Goal: Book appointment/travel/reservation

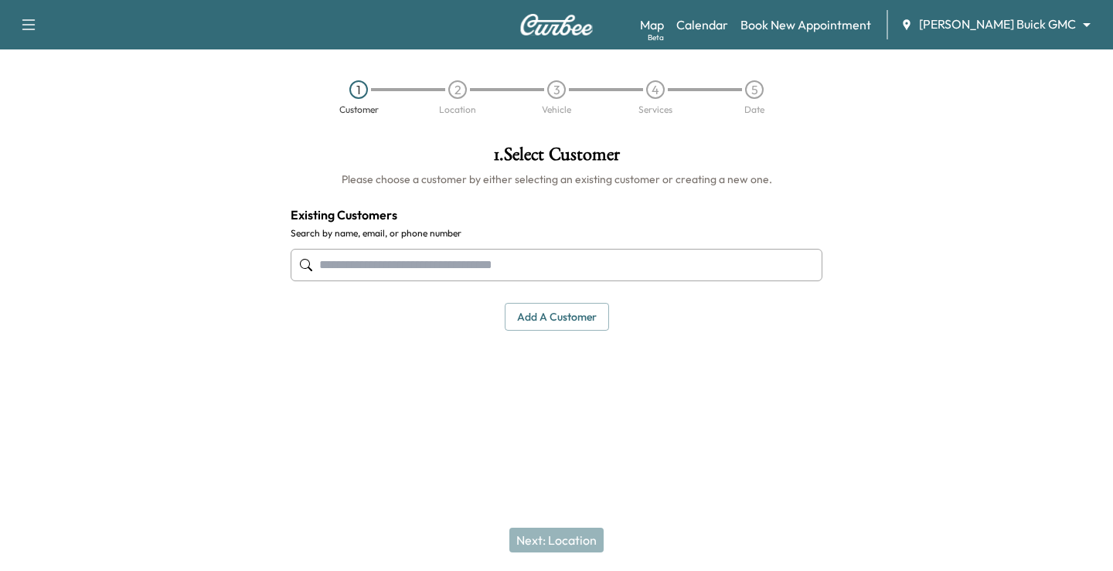
click at [1005, 36] on div "Map Beta Calendar Book New Appointment [PERSON_NAME] Buick GMC ******** ​" at bounding box center [870, 24] width 461 height 29
click at [1005, 26] on body "Support Log Out Map Beta Calendar Book New Appointment [PERSON_NAME] Buick GMC …" at bounding box center [556, 285] width 1113 height 571
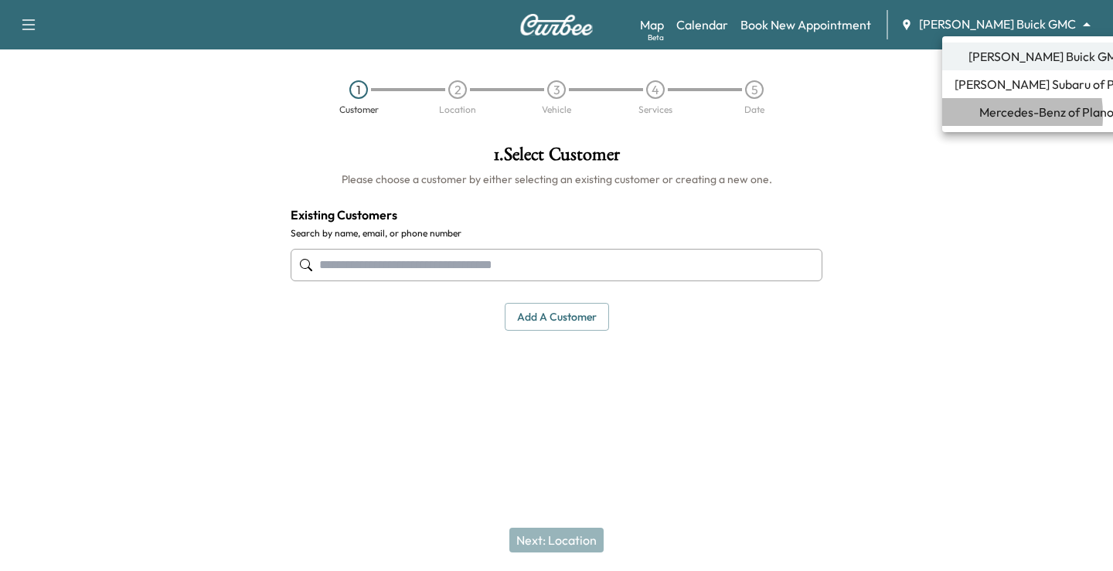
click at [979, 115] on span "Mercedes-Benz of Plano" at bounding box center [1046, 112] width 134 height 19
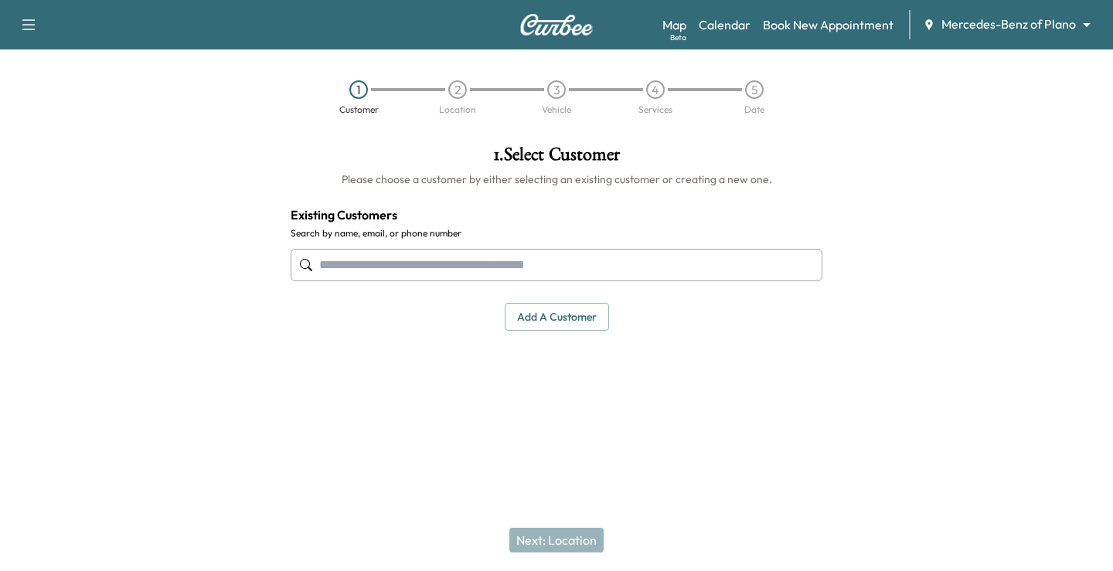
click at [996, 24] on body "Support Log Out Map Beta Calendar Book New Appointment Mercedes-Benz of Plano *…" at bounding box center [556, 285] width 1113 height 571
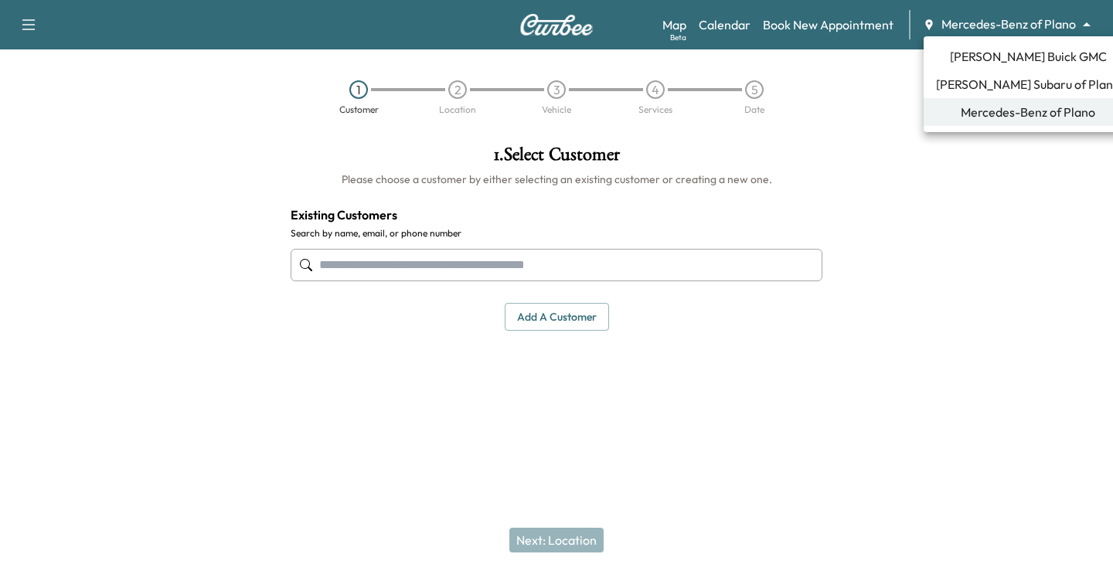
click at [830, 206] on div at bounding box center [556, 285] width 1113 height 571
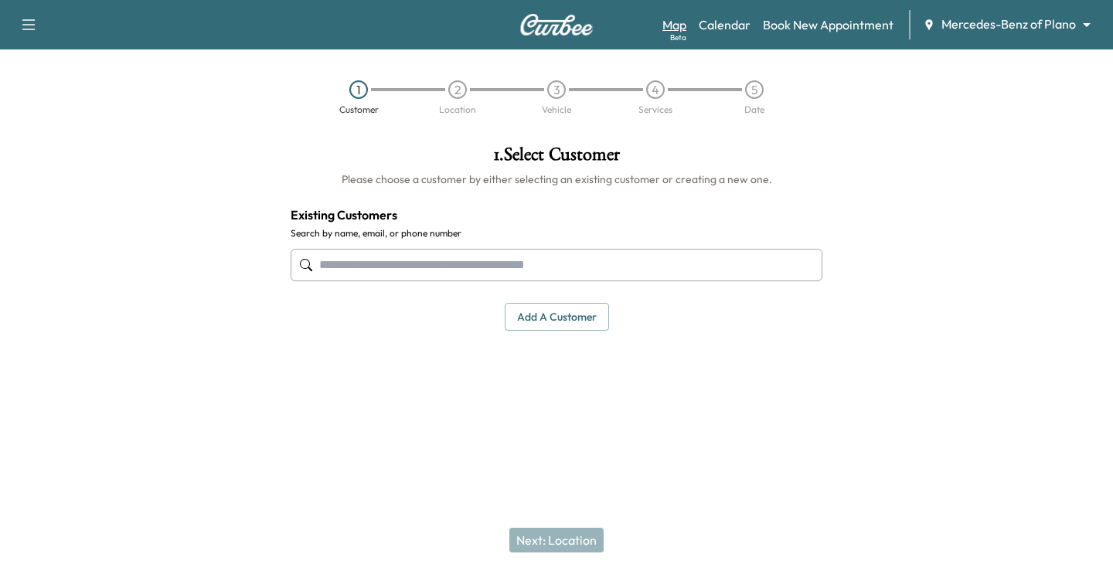
click at [680, 30] on link "Map Beta" at bounding box center [674, 24] width 24 height 19
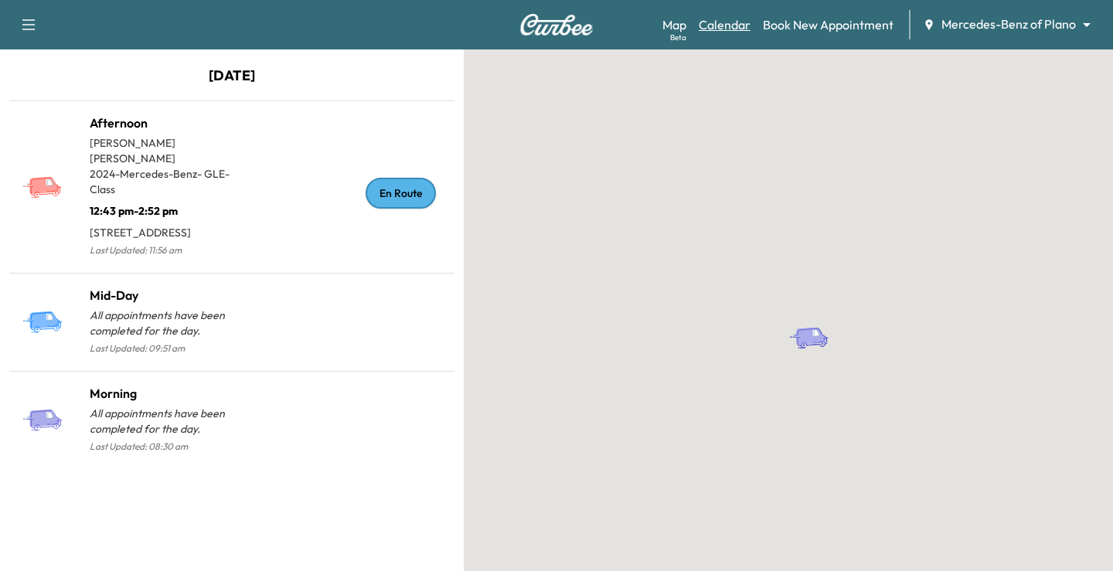
click at [710, 29] on link "Calendar" at bounding box center [725, 24] width 52 height 19
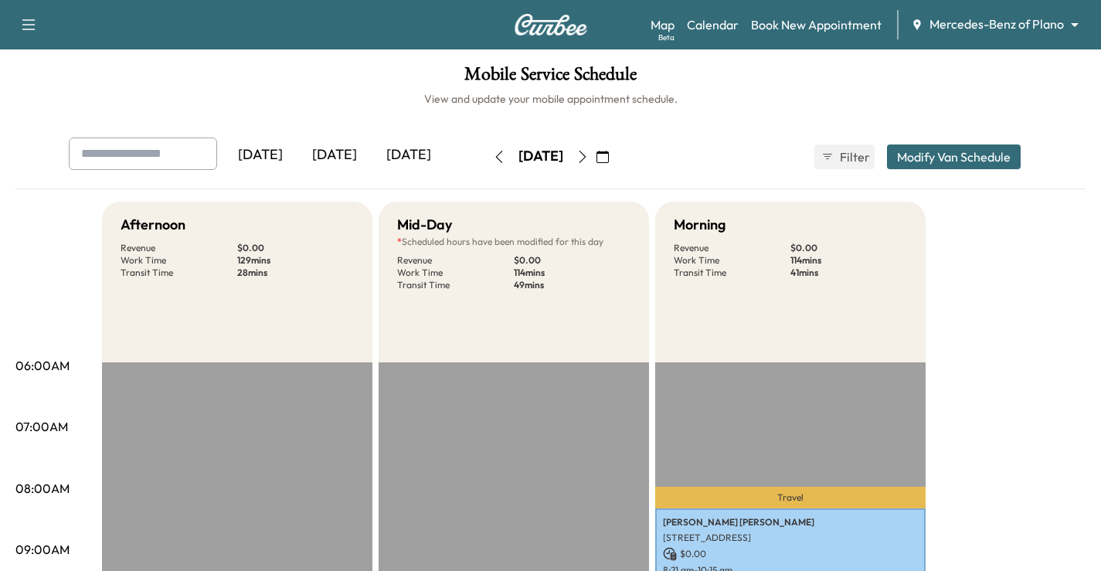
click at [589, 161] on icon "button" at bounding box center [583, 157] width 12 height 12
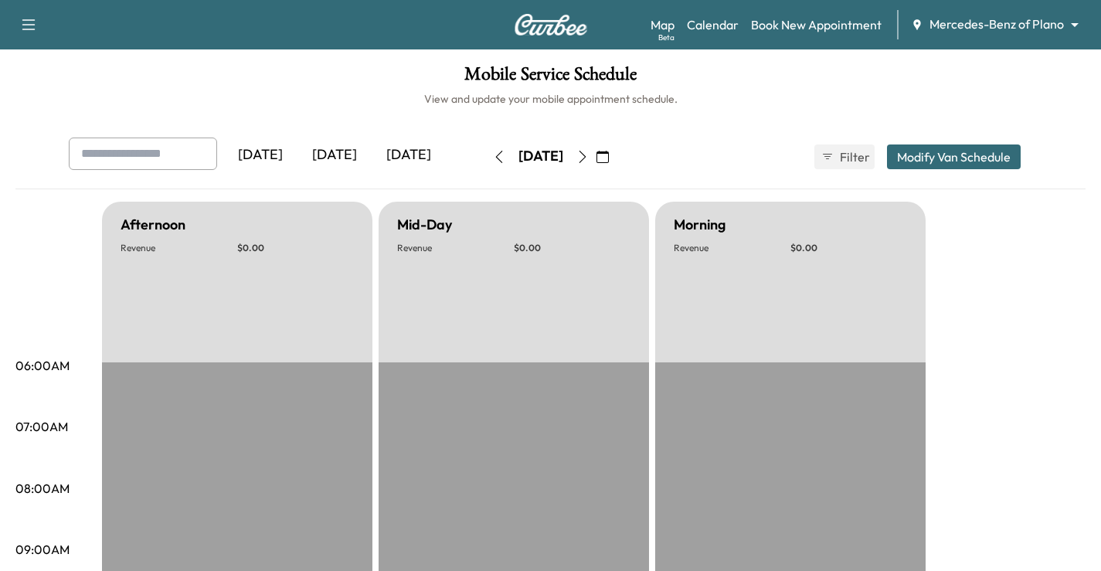
click at [596, 163] on button "button" at bounding box center [583, 157] width 26 height 25
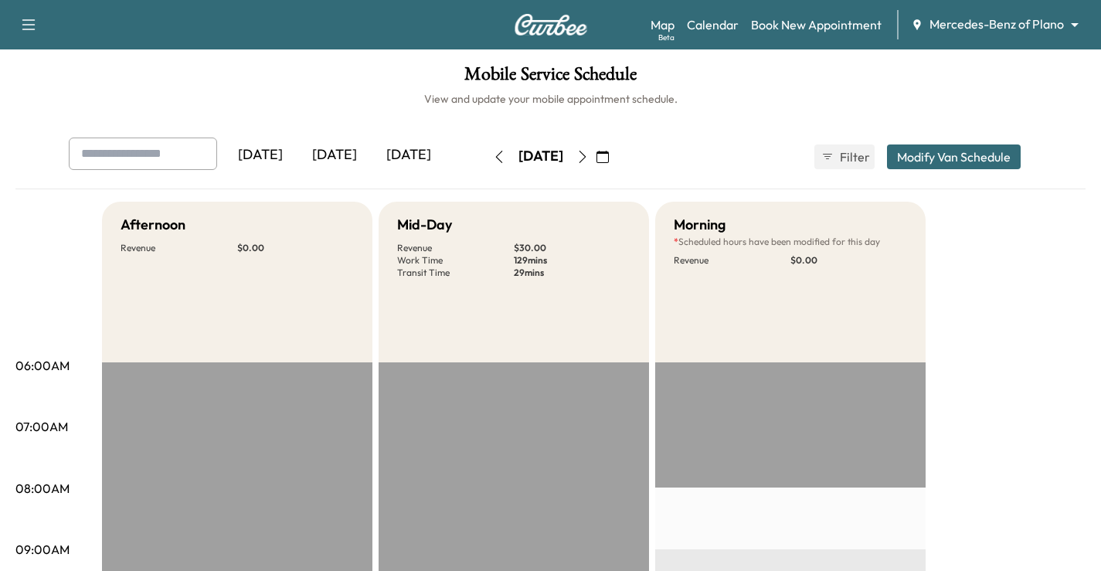
click at [596, 163] on button "button" at bounding box center [583, 157] width 26 height 25
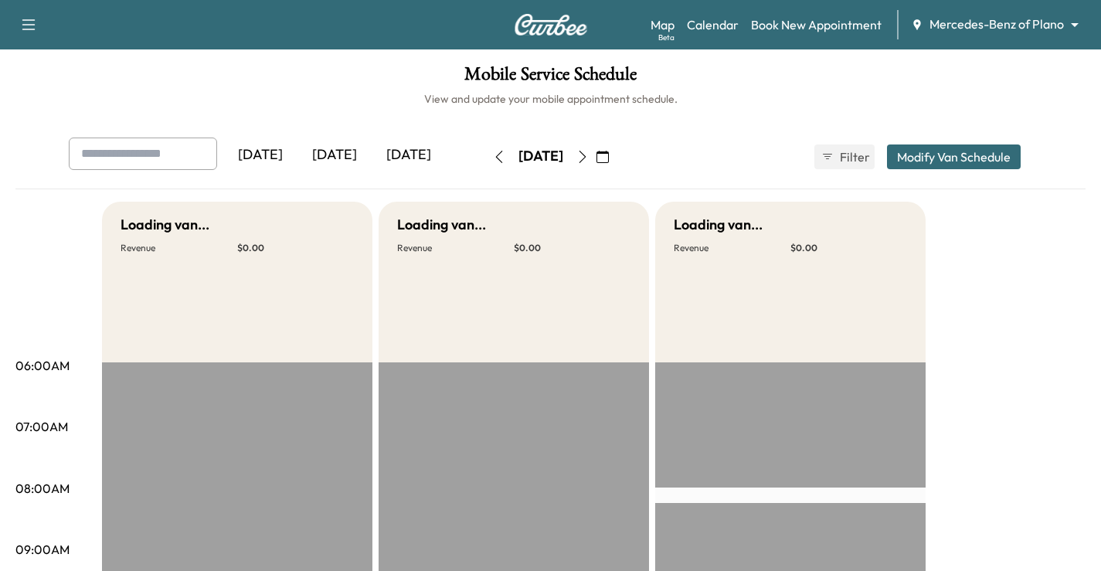
click at [596, 163] on div "[DATE]" at bounding box center [541, 157] width 110 height 25
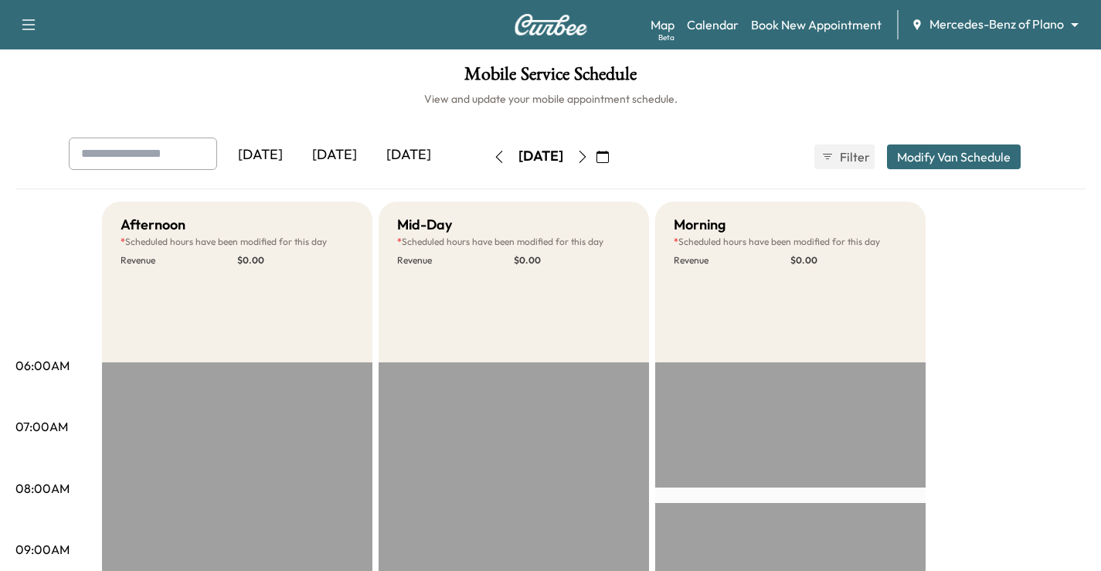
click at [596, 163] on button "button" at bounding box center [583, 157] width 26 height 25
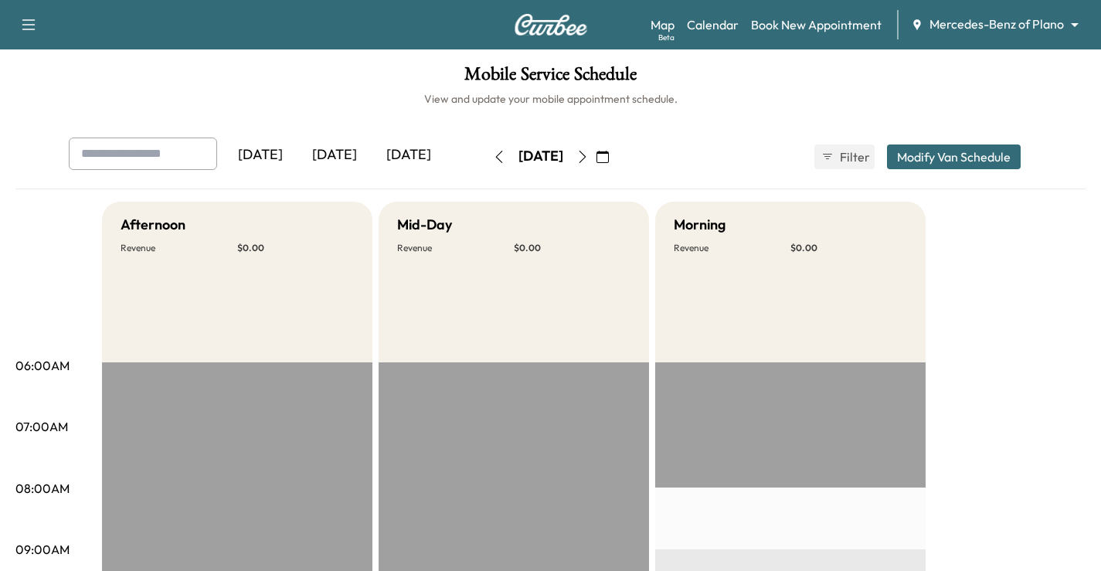
click at [596, 163] on button "button" at bounding box center [583, 157] width 26 height 25
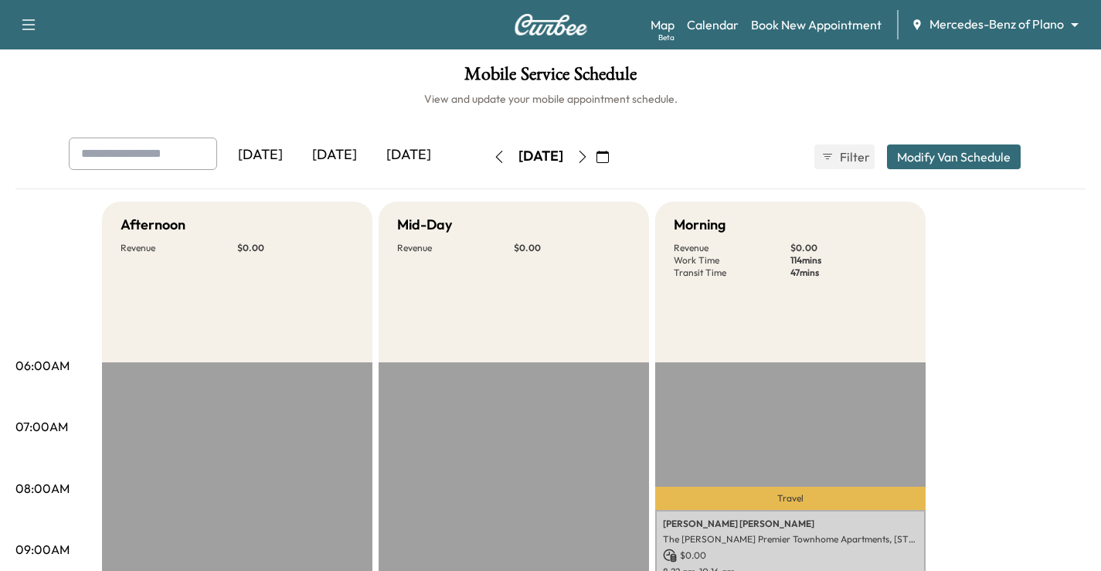
click at [596, 163] on button "button" at bounding box center [583, 157] width 26 height 25
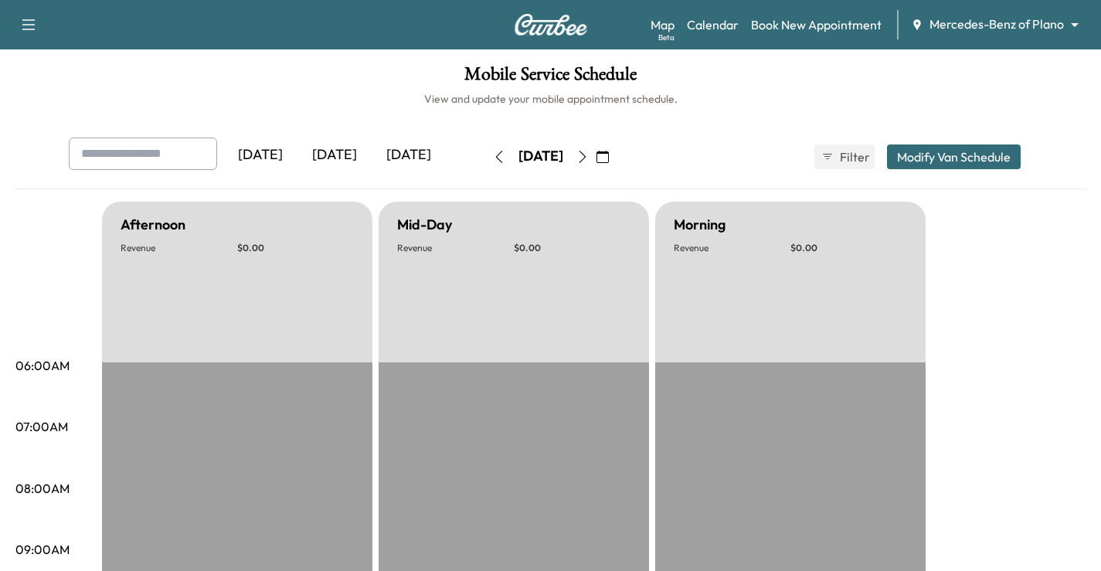
click at [596, 163] on button "button" at bounding box center [583, 157] width 26 height 25
